Goal: Information Seeking & Learning: Learn about a topic

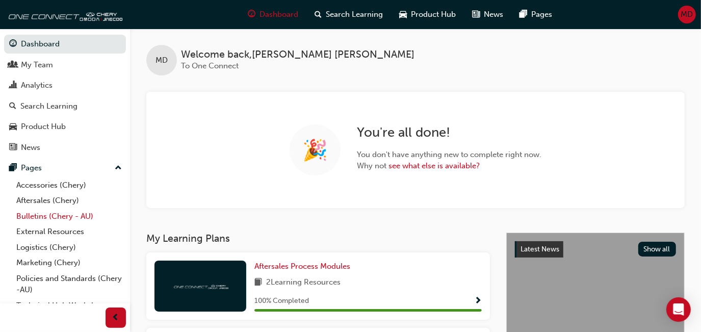
click at [72, 216] on link "Bulletins (Chery - AU)" at bounding box center [69, 217] width 114 height 16
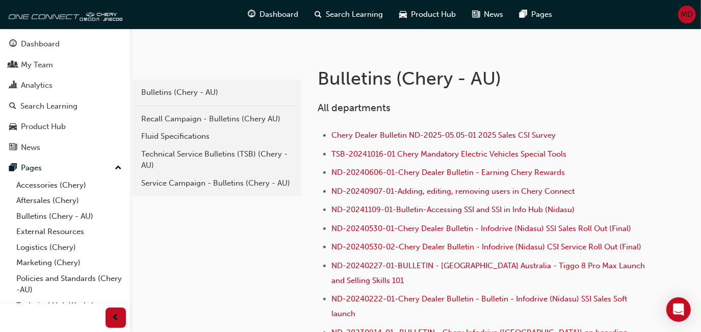
scroll to position [180, 0]
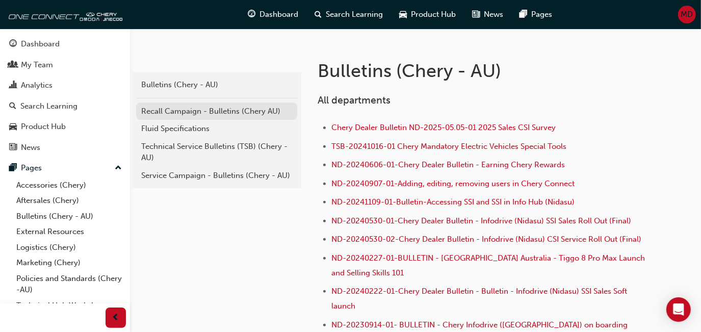
click at [189, 107] on div "Recall Campaign - Bulletins (Chery AU)" at bounding box center [216, 112] width 151 height 12
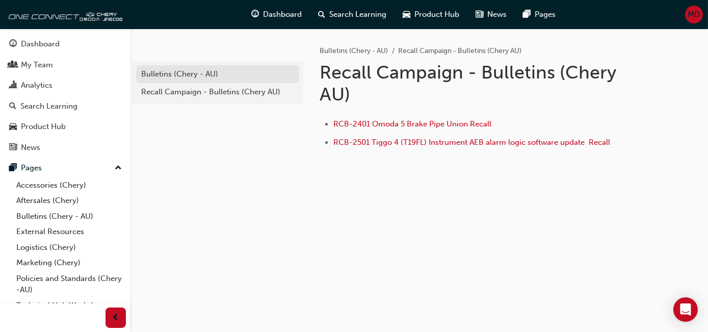
click at [196, 70] on div "Bulletins (Chery - AU)" at bounding box center [217, 74] width 153 height 12
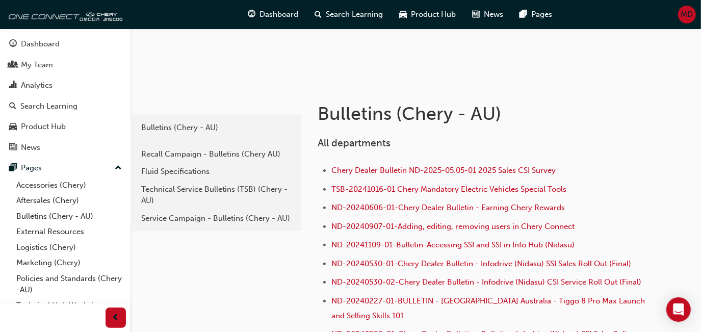
scroll to position [152, 0]
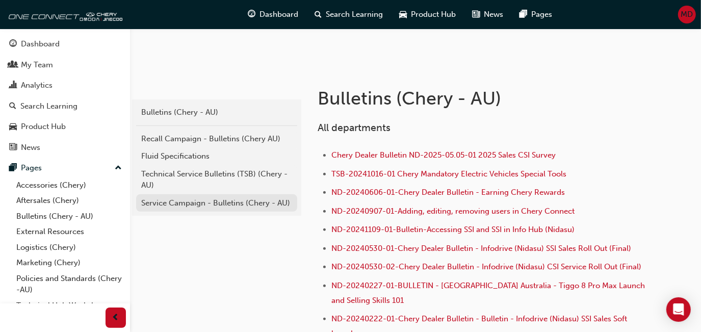
click at [144, 207] on div "Service Campaign - Bulletins (Chery - AU)" at bounding box center [216, 203] width 151 height 12
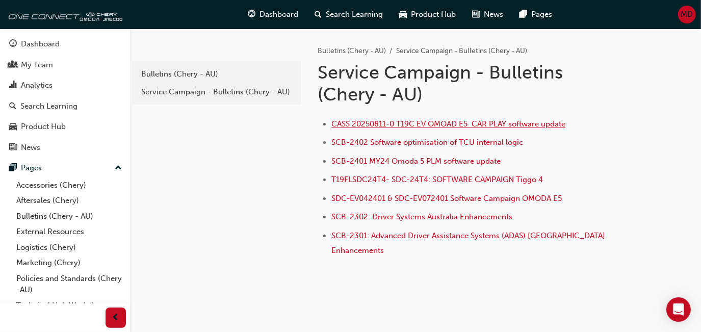
click at [441, 124] on span "CASS 20250811-0 T19C EV OMOAD E5 CAR PLAY software update" at bounding box center [449, 123] width 234 height 9
